Goal: Transaction & Acquisition: Book appointment/travel/reservation

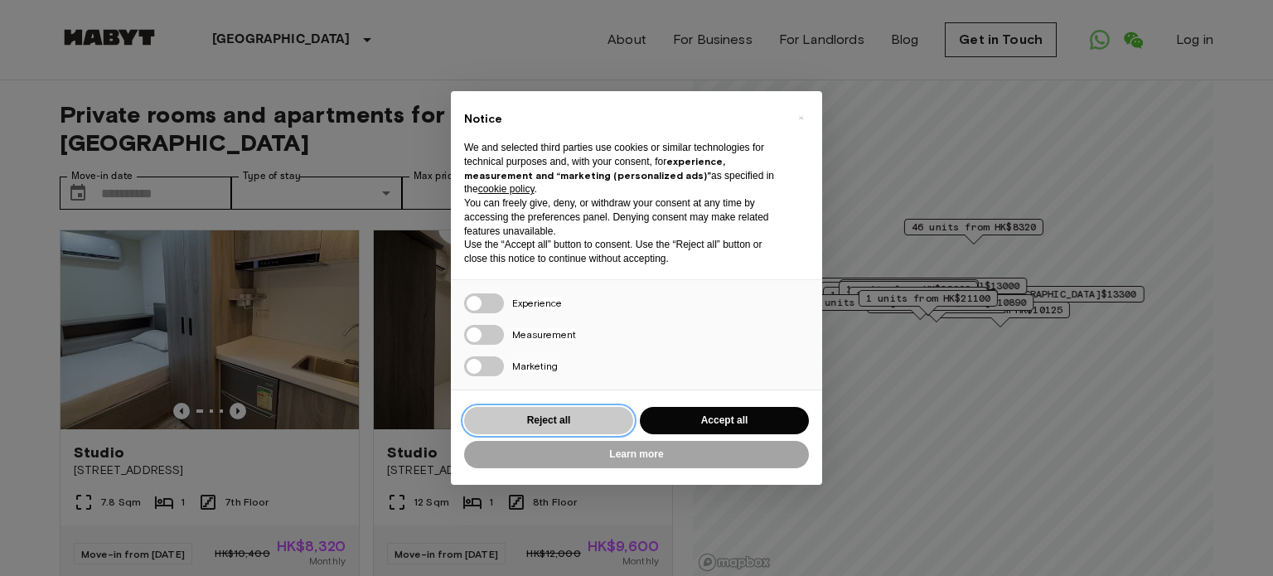
click at [598, 426] on button "Reject all" at bounding box center [548, 420] width 169 height 27
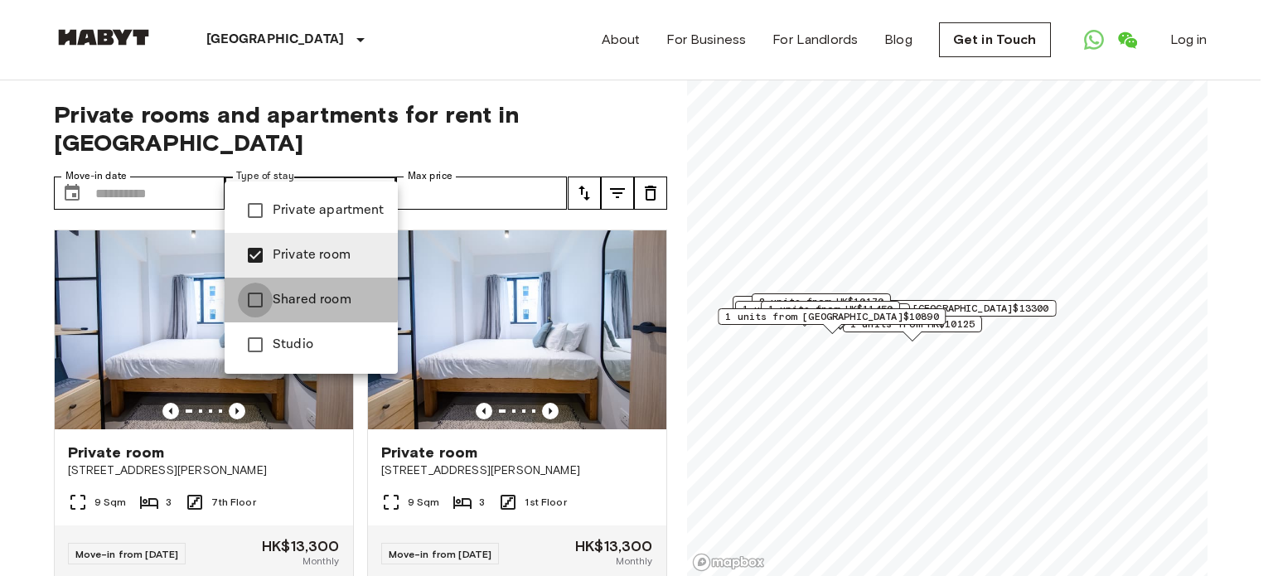
type input "**********"
click at [201, 169] on div at bounding box center [636, 288] width 1273 height 576
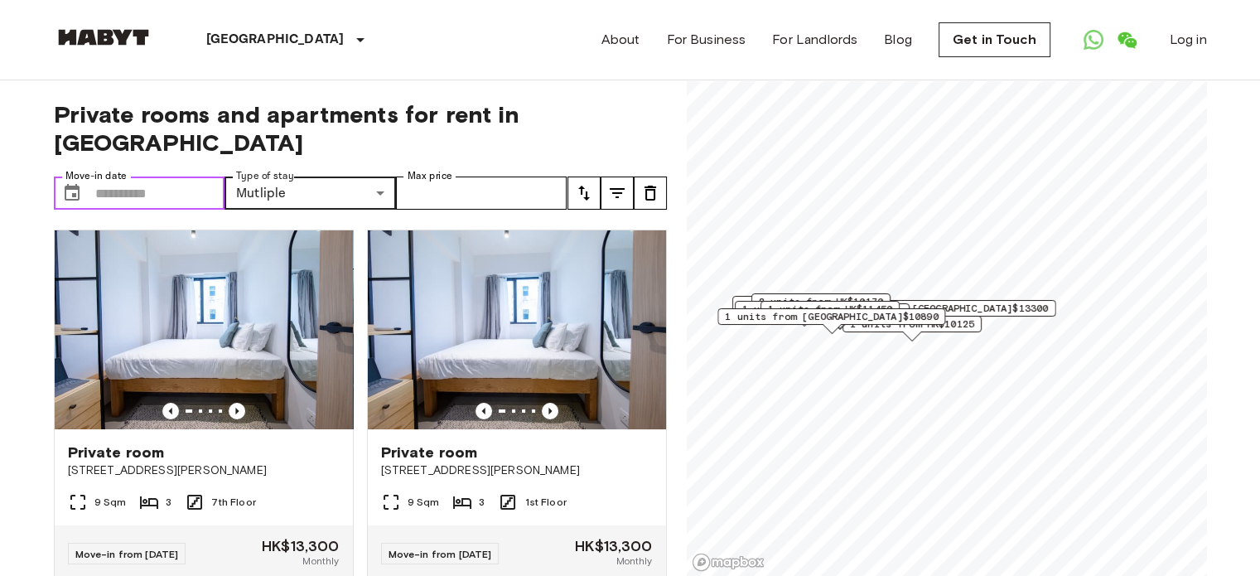
click at [143, 176] on input "Move-in date" at bounding box center [160, 192] width 130 height 33
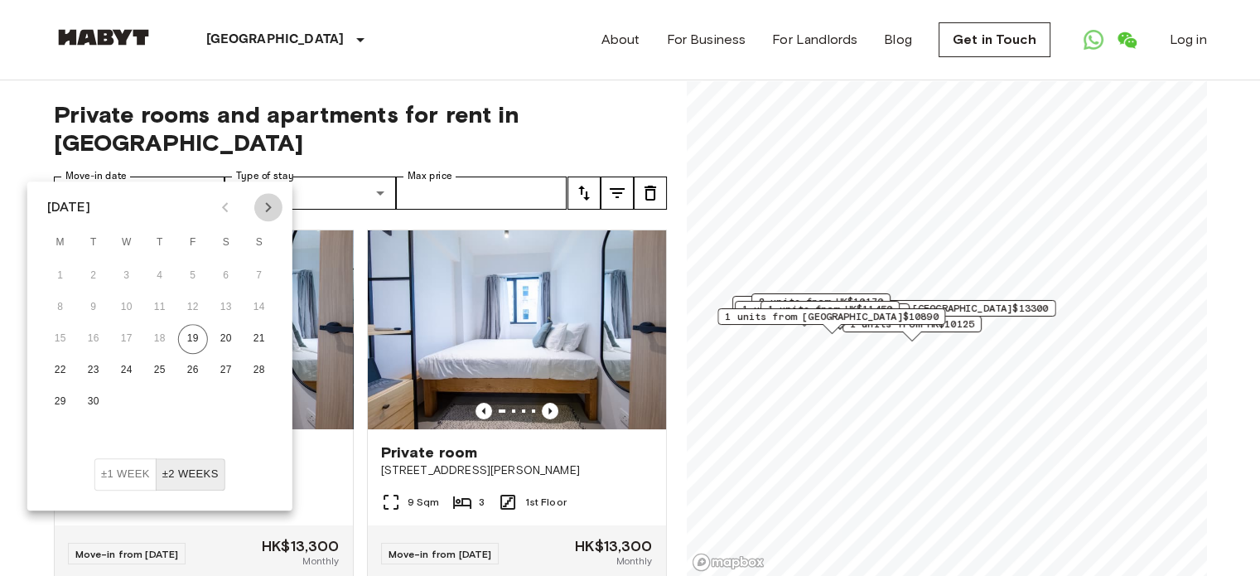
click at [261, 206] on icon "Next month" at bounding box center [269, 207] width 20 height 20
click at [127, 274] on button "1" at bounding box center [127, 276] width 30 height 30
type input "**********"
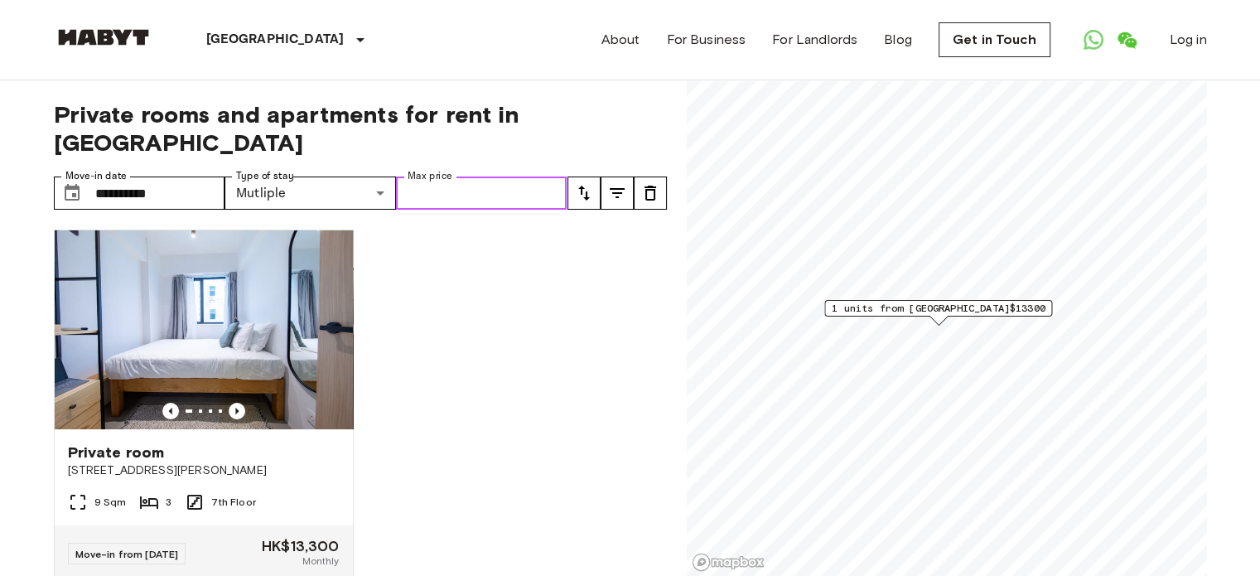
click at [413, 176] on input "Max price" at bounding box center [482, 192] width 172 height 33
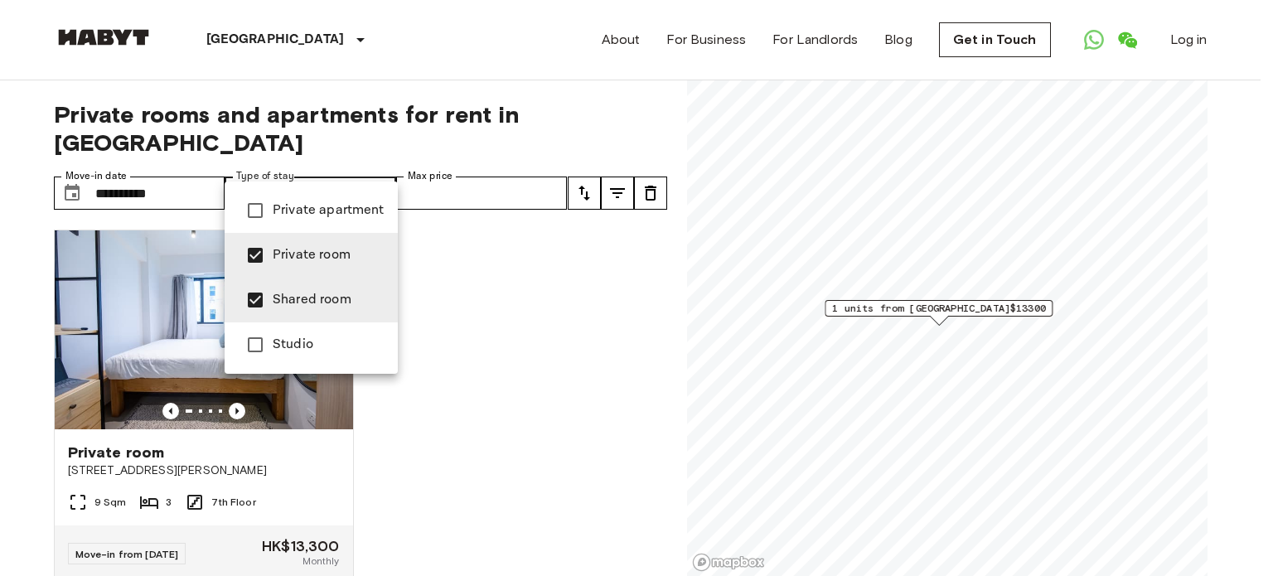
type input "**********"
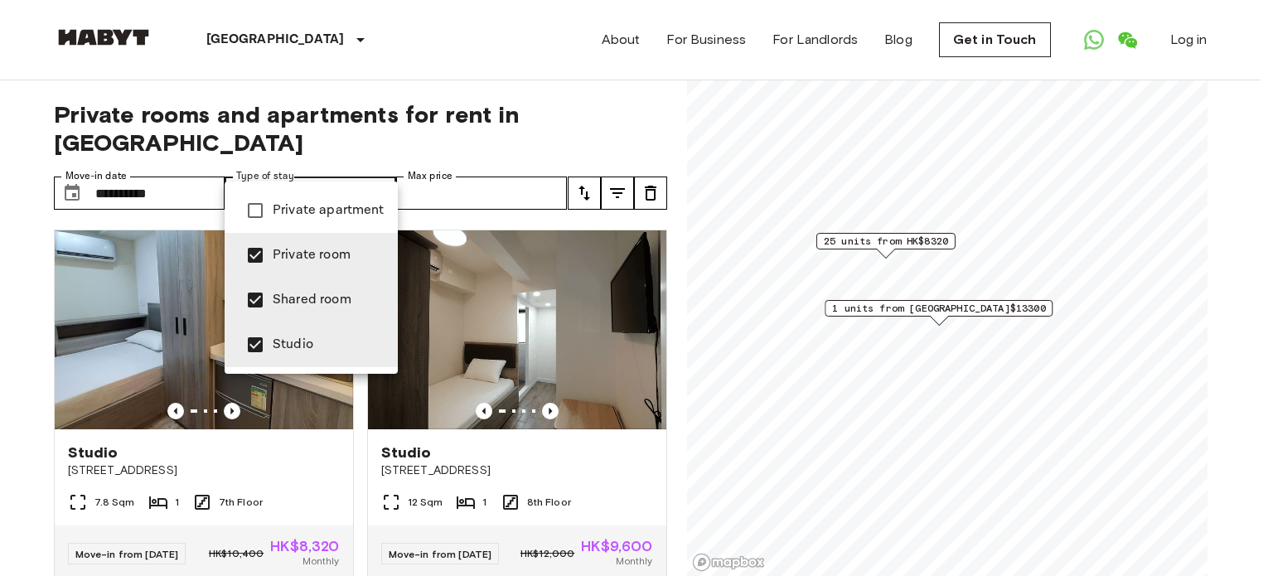
click at [346, 165] on div at bounding box center [636, 288] width 1273 height 576
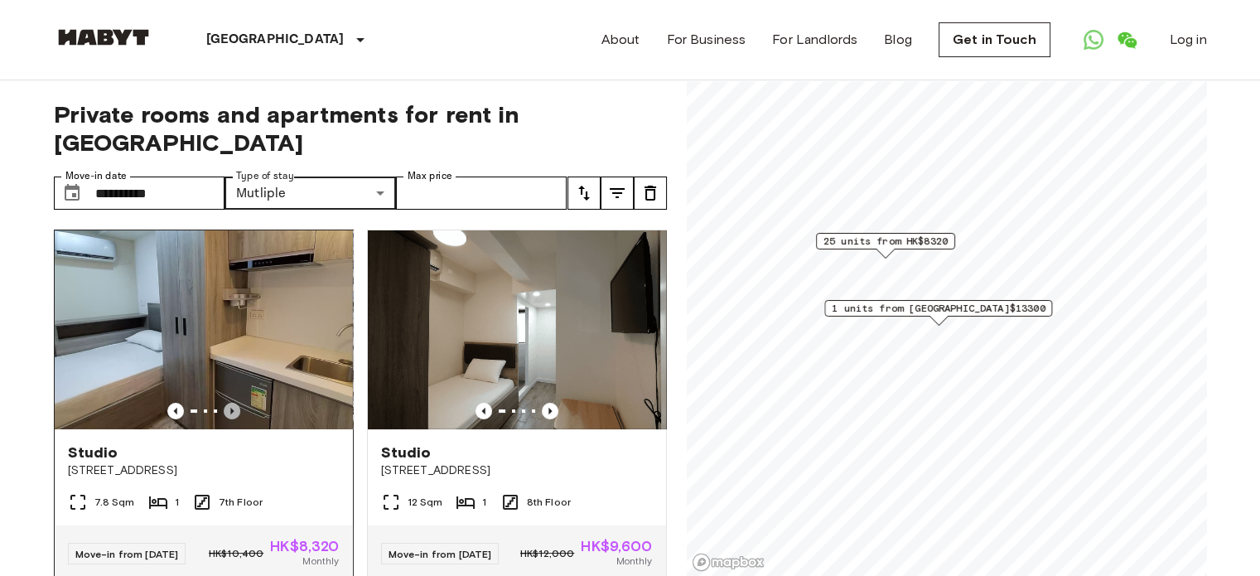
click at [225, 403] on icon "Previous image" at bounding box center [232, 411] width 17 height 17
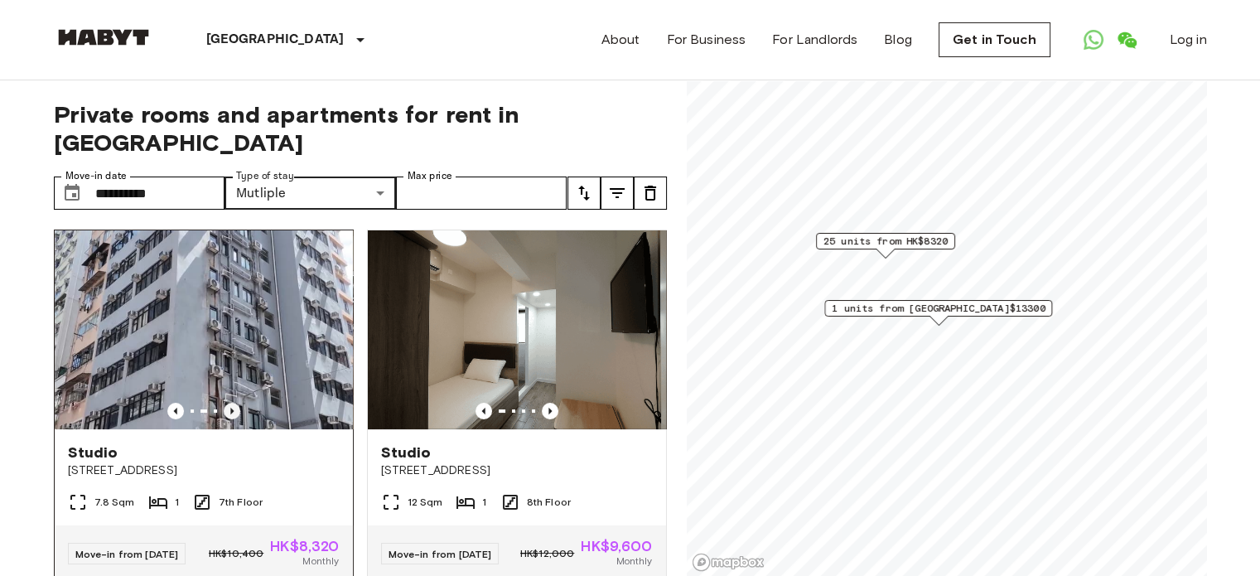
click at [225, 403] on icon "Previous image" at bounding box center [232, 411] width 17 height 17
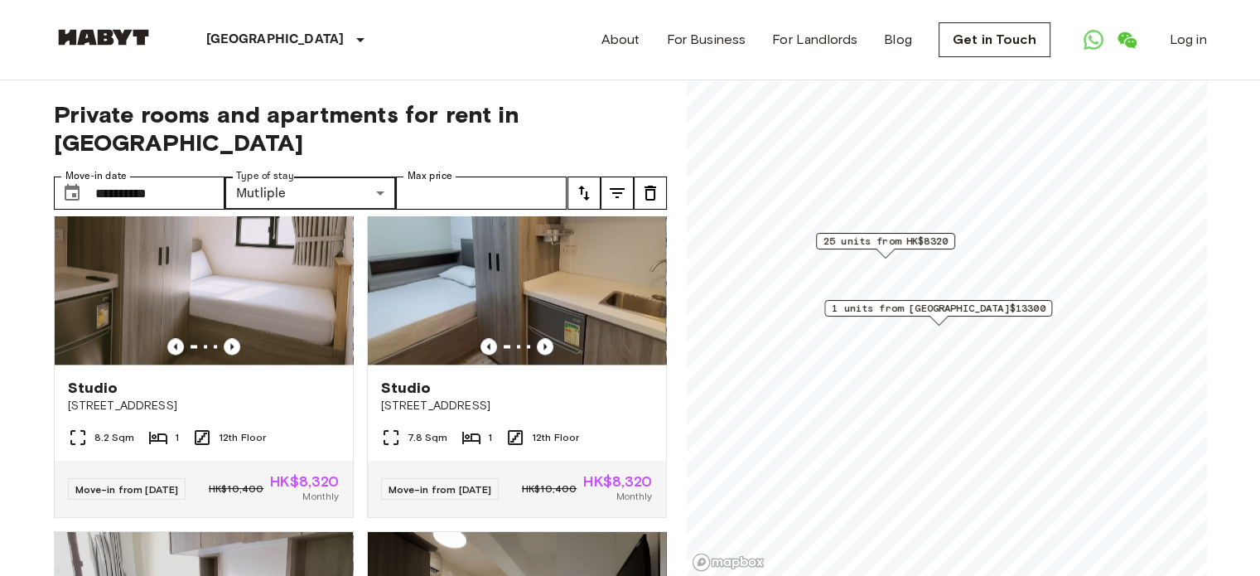
scroll to position [2293, 0]
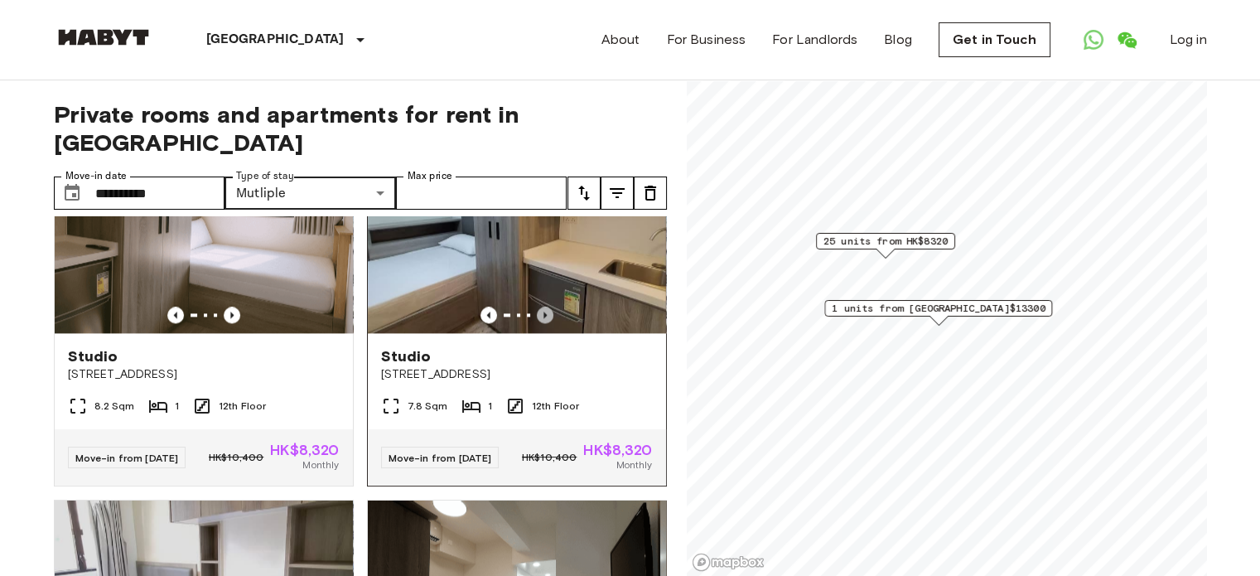
click at [537, 323] on icon "Previous image" at bounding box center [545, 315] width 17 height 17
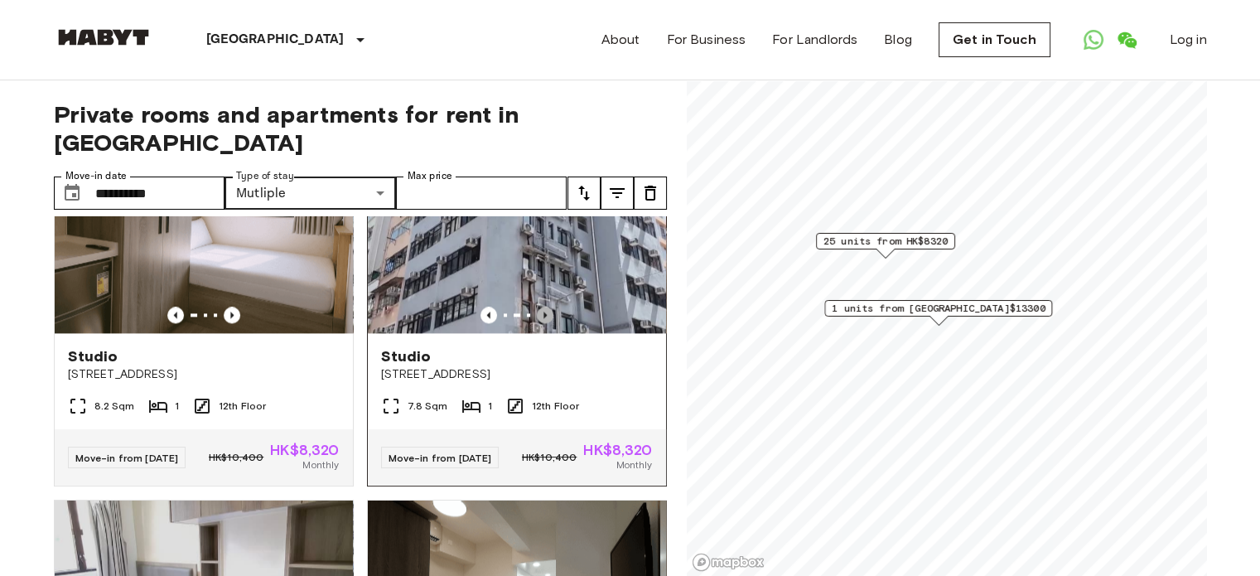
click at [537, 323] on icon "Previous image" at bounding box center [545, 315] width 17 height 17
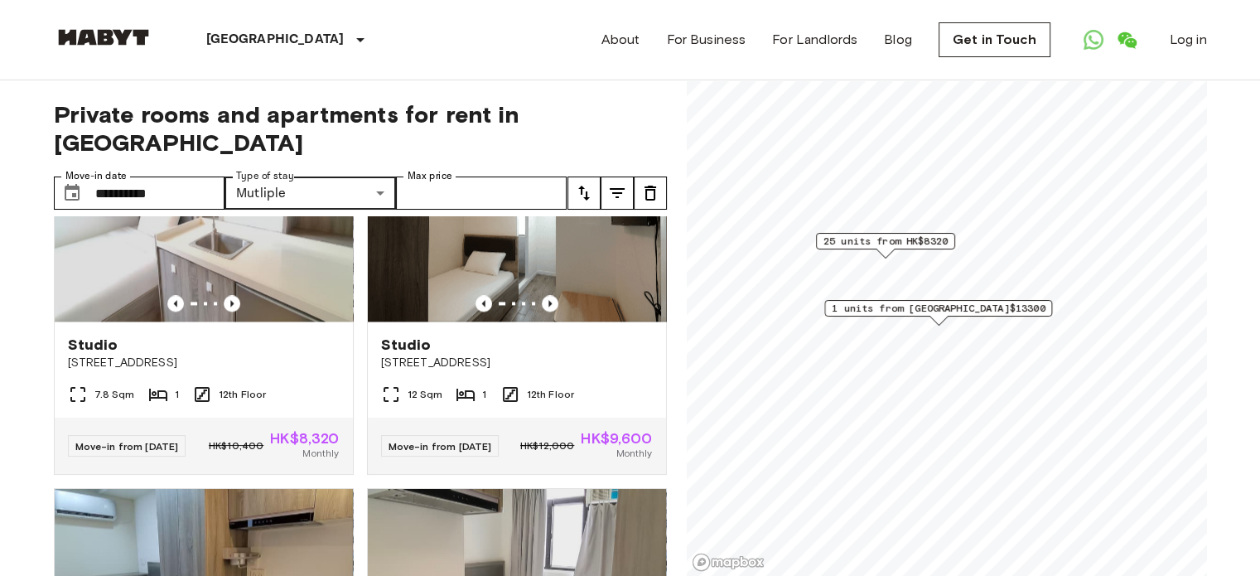
scroll to position [2671, 0]
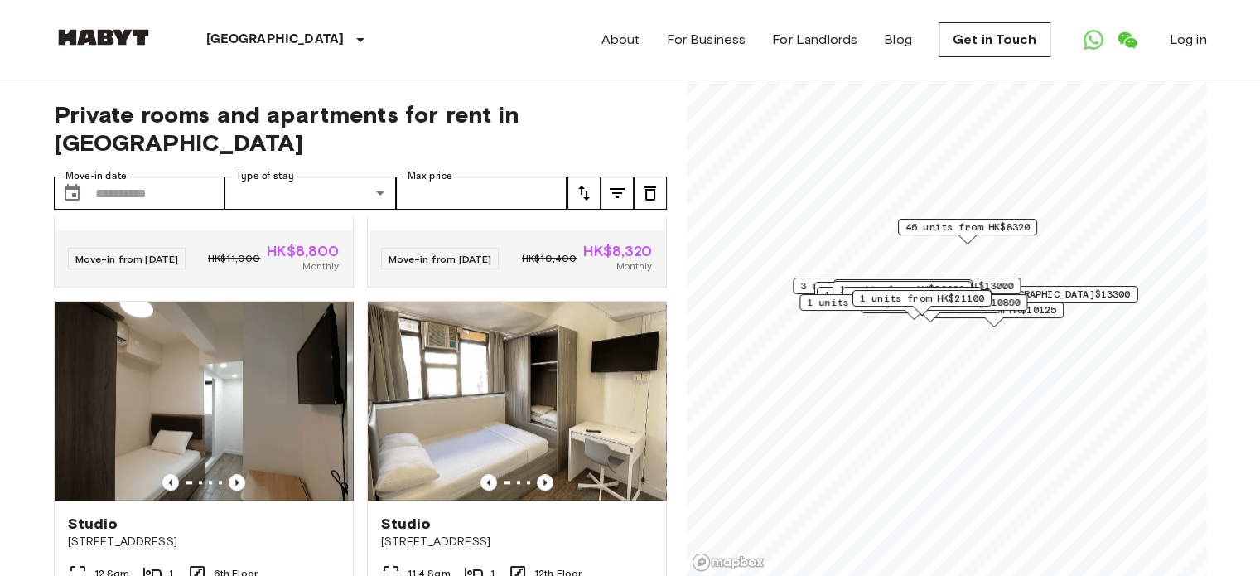
scroll to position [1760, 0]
